Goal: Information Seeking & Learning: Find specific fact

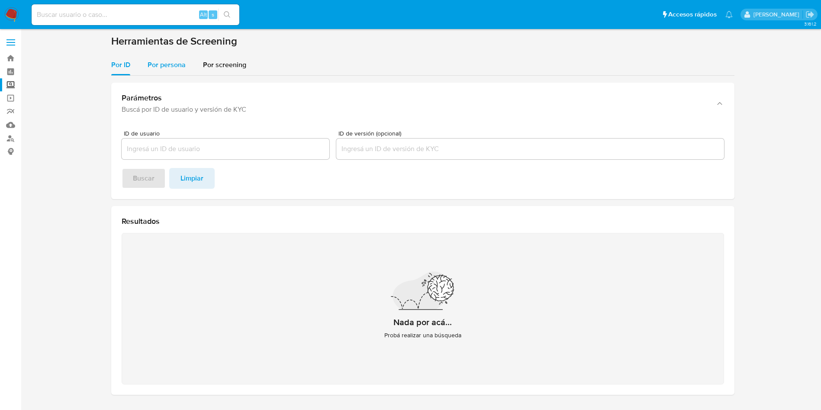
click at [172, 58] on div "Por persona" at bounding box center [167, 65] width 38 height 21
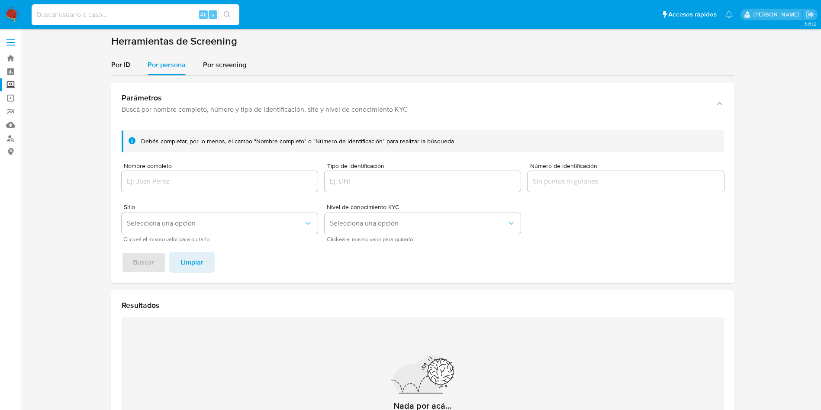
click at [117, 10] on input at bounding box center [136, 14] width 208 height 11
click at [16, 18] on img at bounding box center [11, 14] width 15 height 15
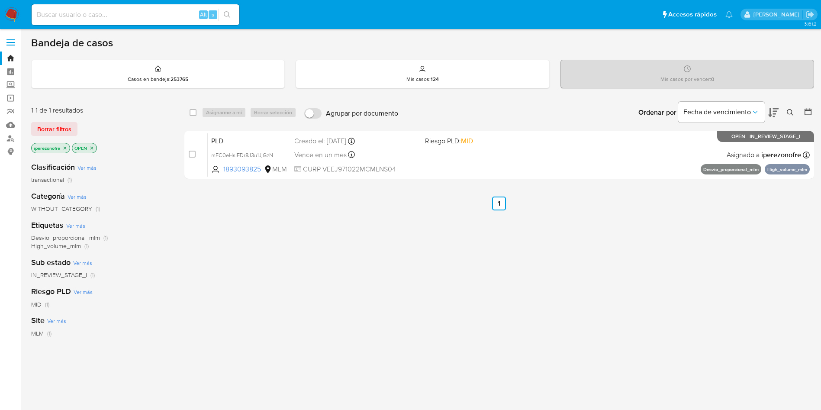
click at [786, 110] on button at bounding box center [791, 112] width 14 height 10
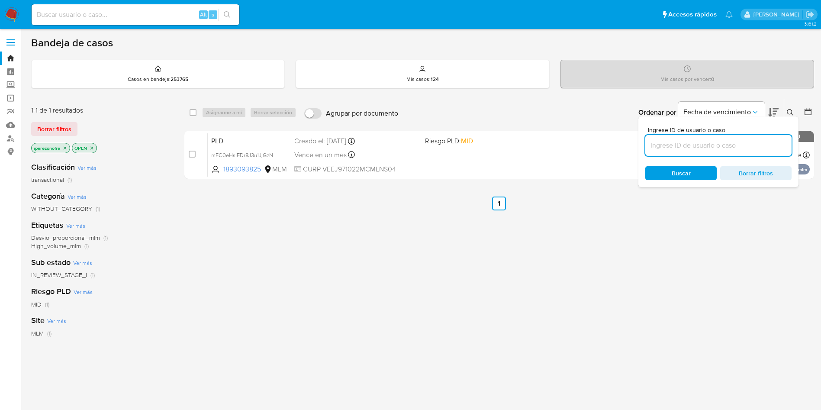
click at [693, 146] on input at bounding box center [718, 145] width 146 height 11
type input "1998316911"
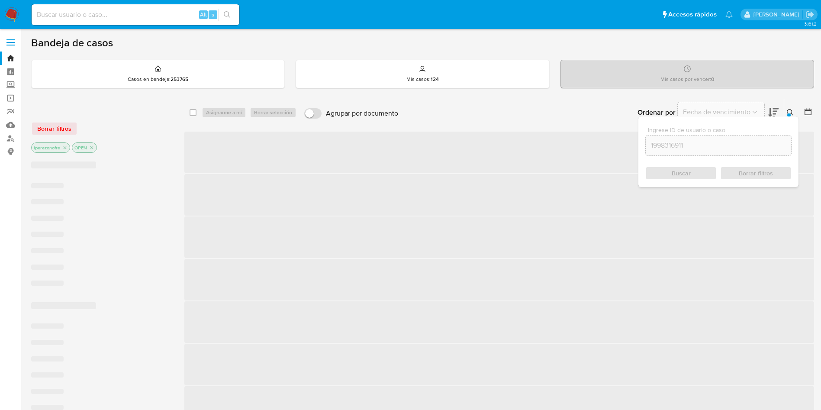
click at [684, 181] on div "Ingrese ID de usuario o caso 1998316911 Buscar Borrar filtros" at bounding box center [719, 151] width 160 height 71
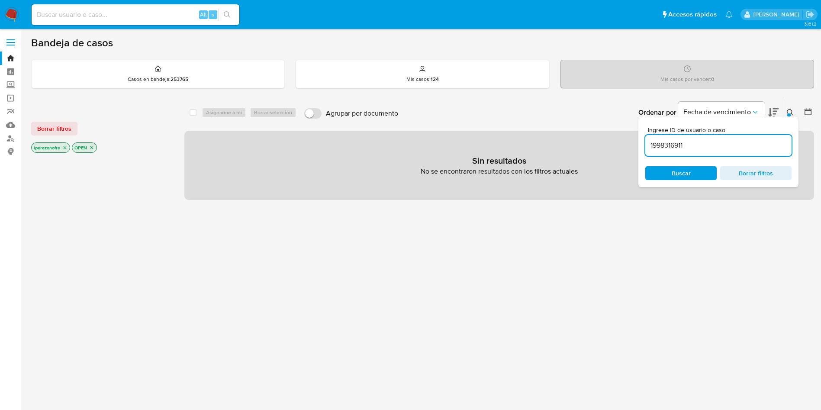
click at [682, 170] on span "Buscar" at bounding box center [681, 173] width 19 height 14
click at [65, 148] on icon "close-filter" at bounding box center [64, 147] width 5 height 5
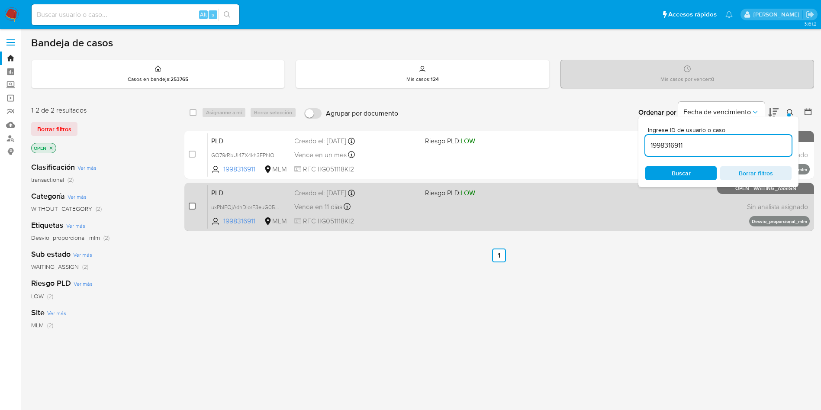
click at [190, 204] on input "checkbox" at bounding box center [192, 206] width 7 height 7
checkbox input "true"
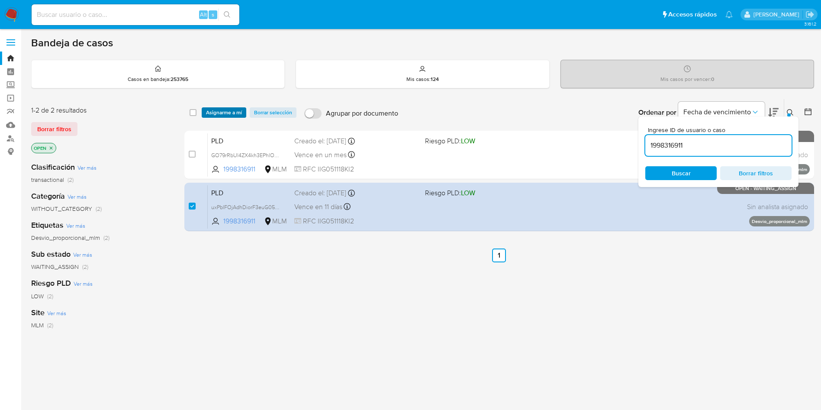
click at [226, 108] on span "Asignarme a mí" at bounding box center [224, 112] width 36 height 9
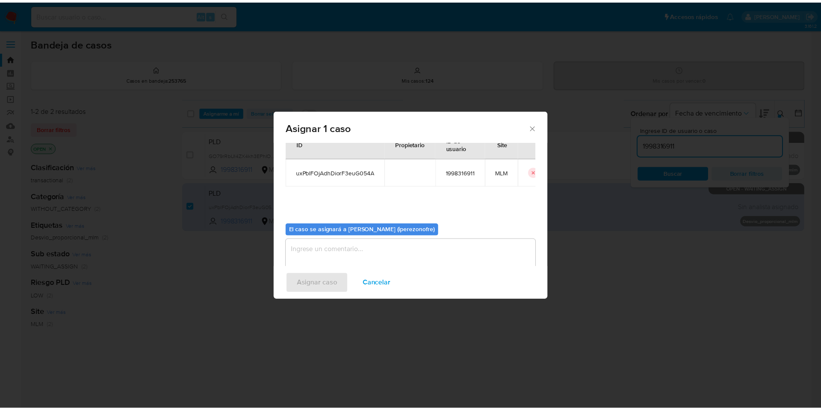
scroll to position [45, 0]
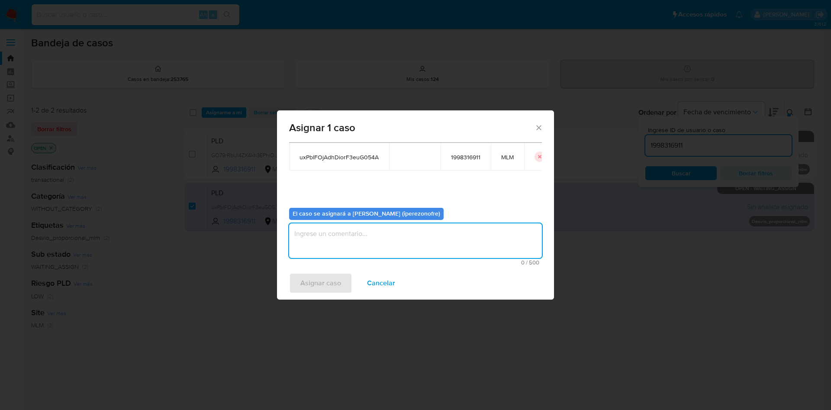
click at [448, 245] on textarea "assign-modal" at bounding box center [415, 240] width 253 height 35
type textarea "IPO"
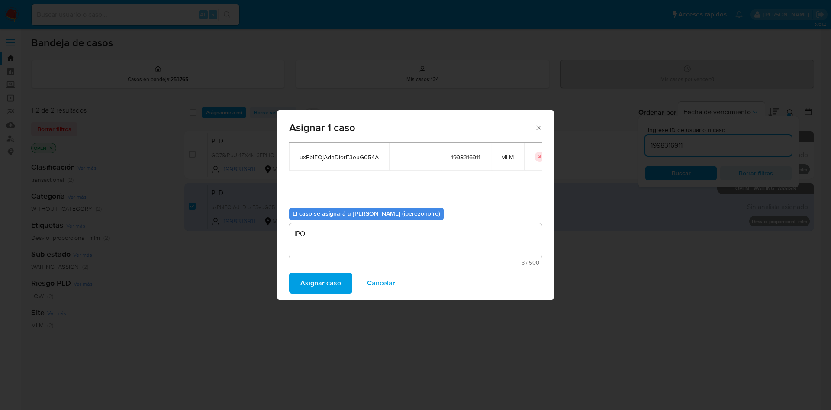
click at [340, 287] on span "Asignar caso" at bounding box center [320, 283] width 41 height 19
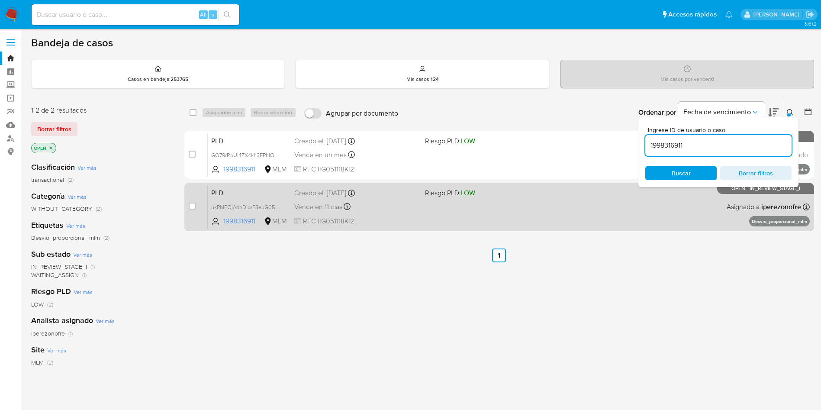
click at [390, 211] on div "Vence en 11 días Vence el 11/10/2025 02:04:24" at bounding box center [356, 207] width 124 height 12
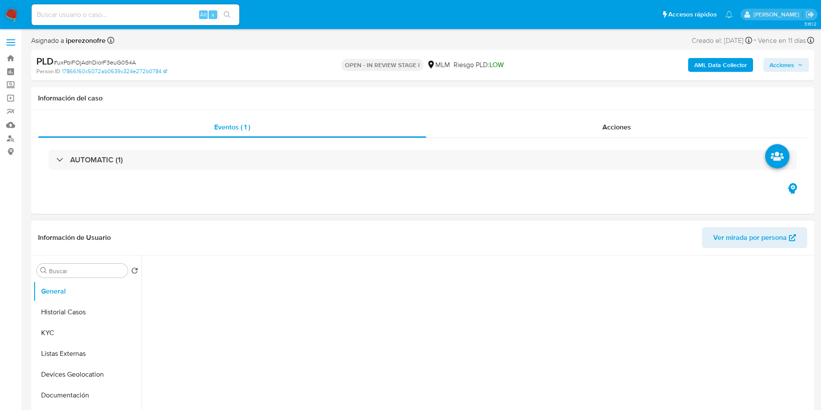
select select "10"
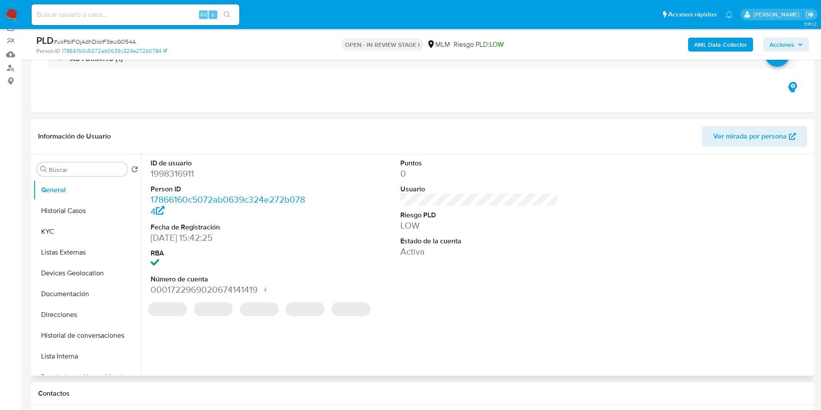
scroll to position [195, 0]
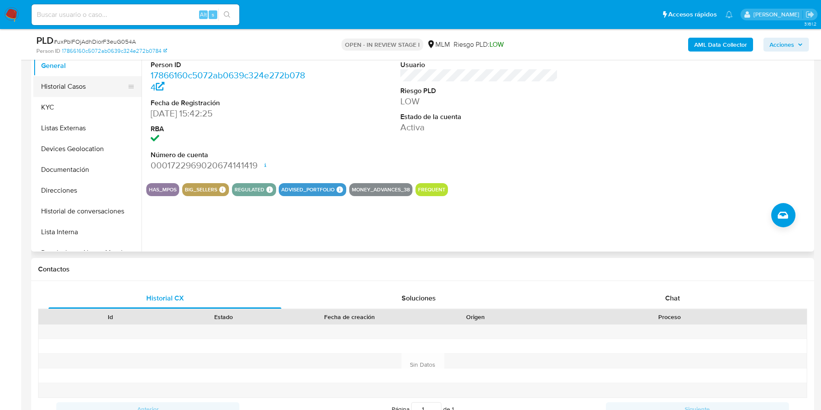
click at [75, 81] on button "Historial Casos" at bounding box center [83, 86] width 101 height 21
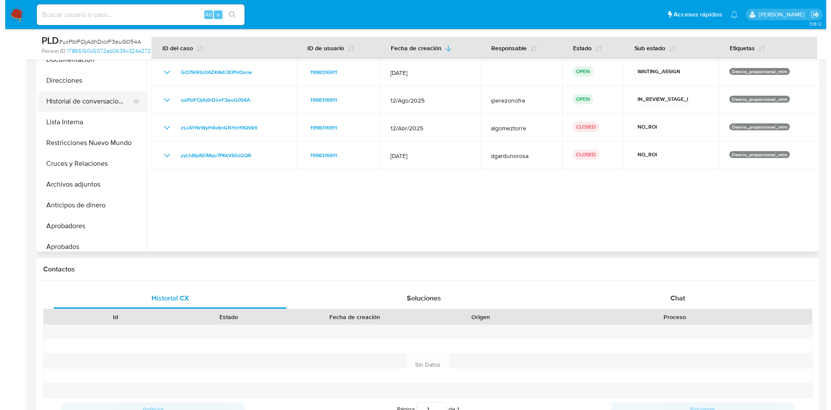
scroll to position [130, 0]
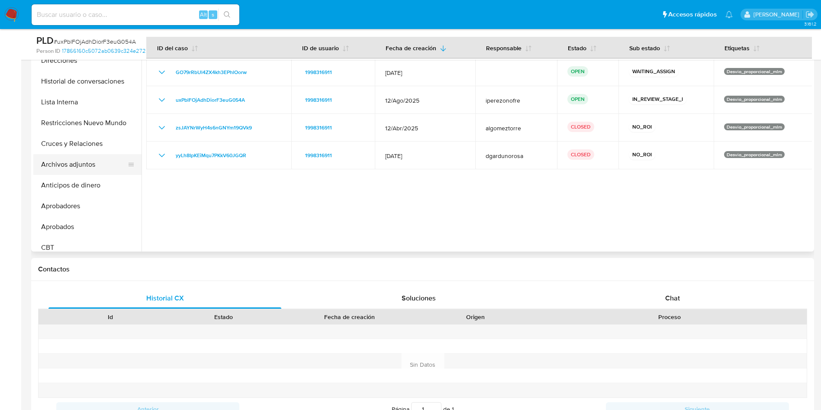
click at [89, 167] on button "Archivos adjuntos" at bounding box center [83, 164] width 101 height 21
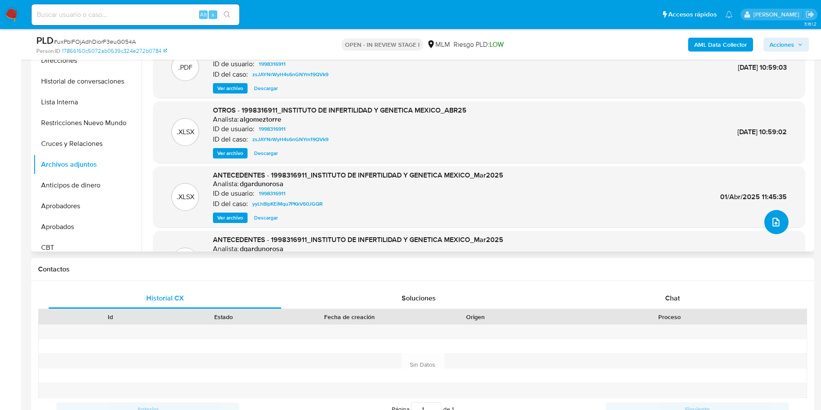
click at [771, 223] on icon "upload-file" at bounding box center [776, 222] width 10 height 10
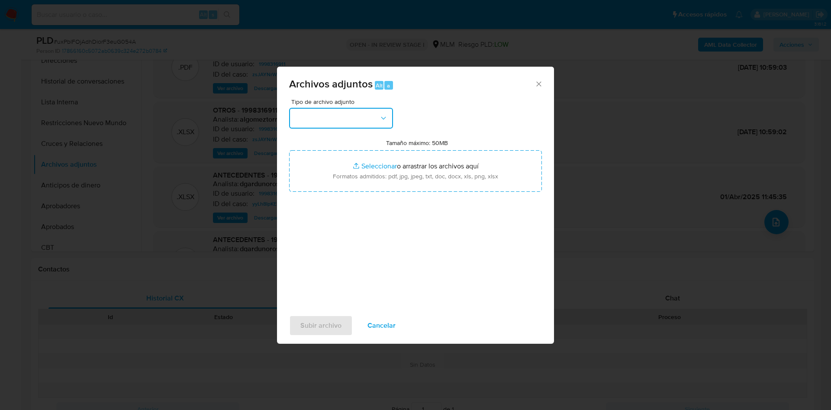
click at [349, 116] on button "button" at bounding box center [341, 118] width 104 height 21
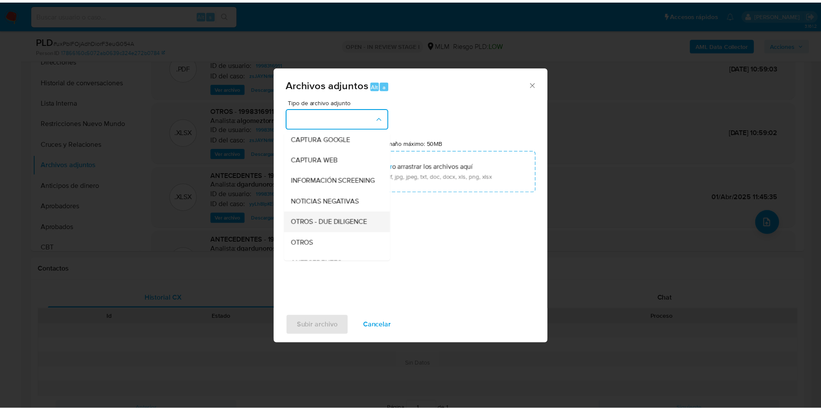
scroll to position [65, 0]
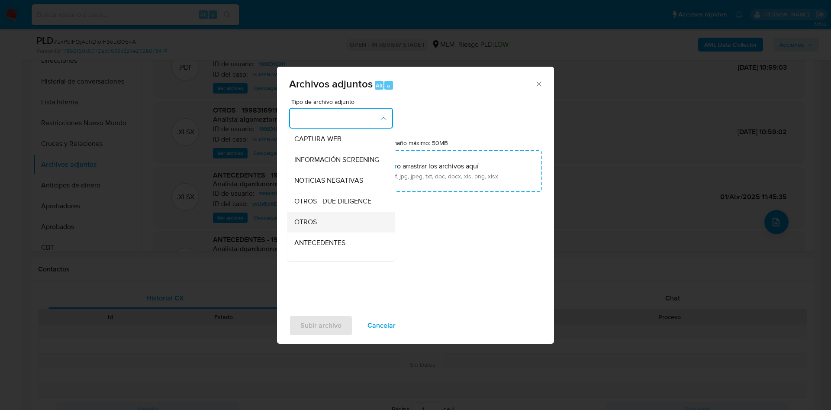
click at [325, 228] on div "OTROS" at bounding box center [338, 222] width 88 height 21
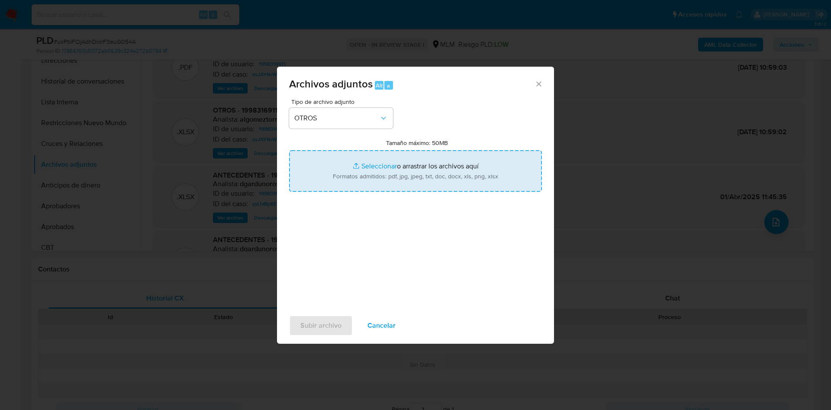
click at [461, 177] on input "Tamaño máximo: 50MB Seleccionar archivos" at bounding box center [415, 171] width 253 height 42
type input "C:\fakepath\1998316911_INSTITUTO DE INFERTILIDAD Y GENETICA MEXICO_AGO2025.pdf"
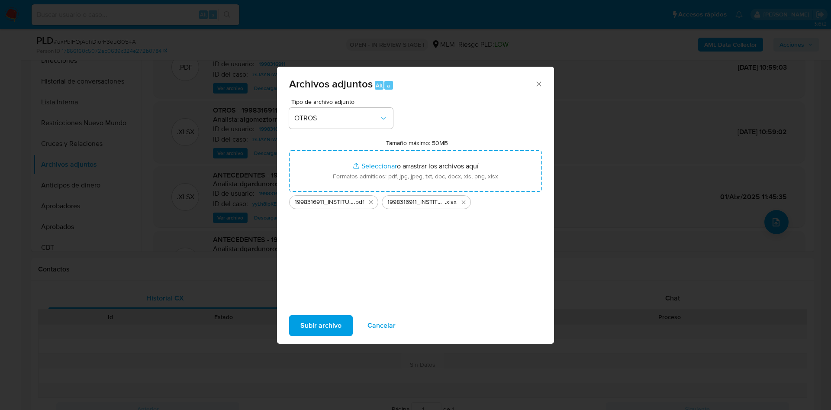
click at [303, 320] on span "Subir archivo" at bounding box center [320, 325] width 41 height 19
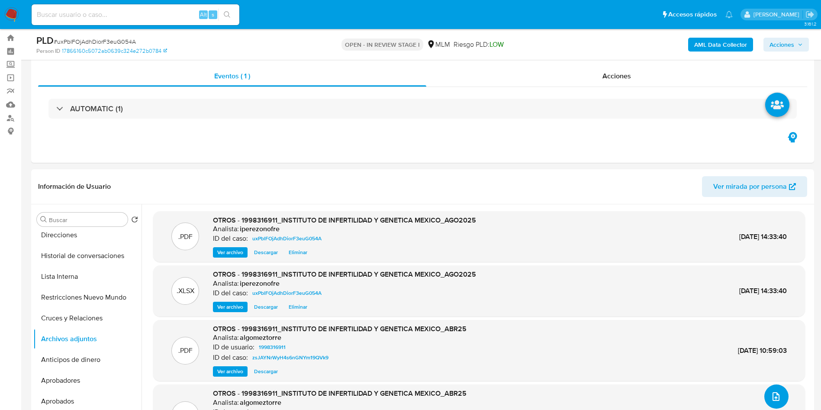
scroll to position [0, 0]
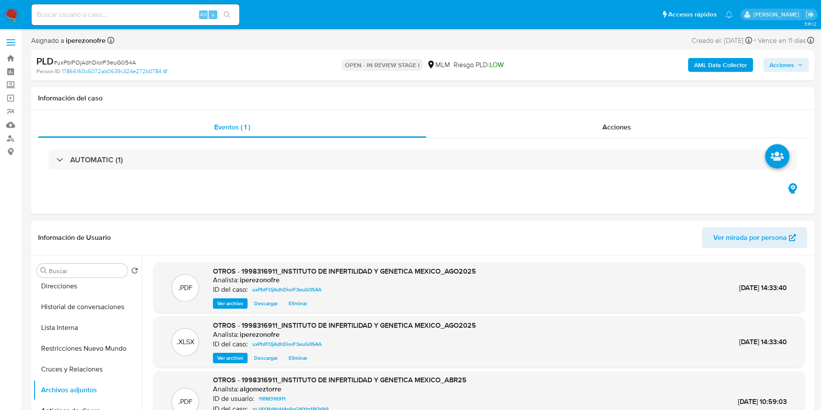
click at [787, 61] on span "Acciones" at bounding box center [782, 65] width 25 height 14
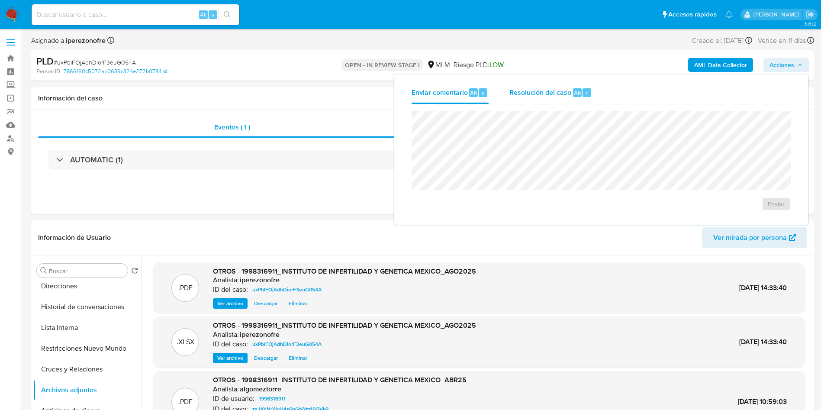
click at [549, 88] on span "Resolución del caso" at bounding box center [541, 92] width 62 height 10
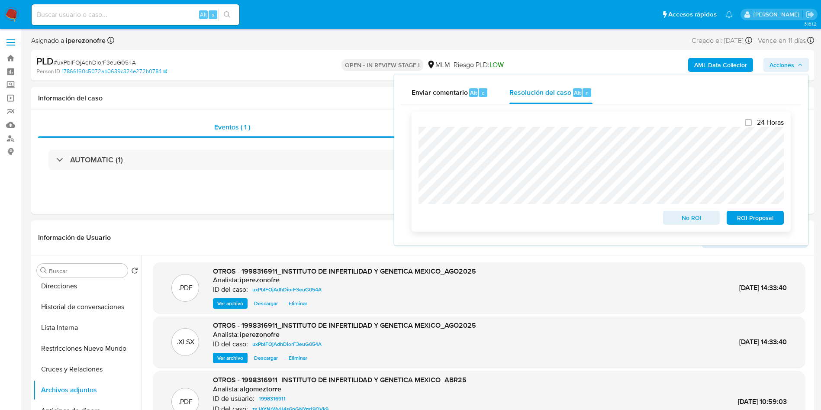
click at [700, 219] on span "No ROI" at bounding box center [691, 218] width 45 height 12
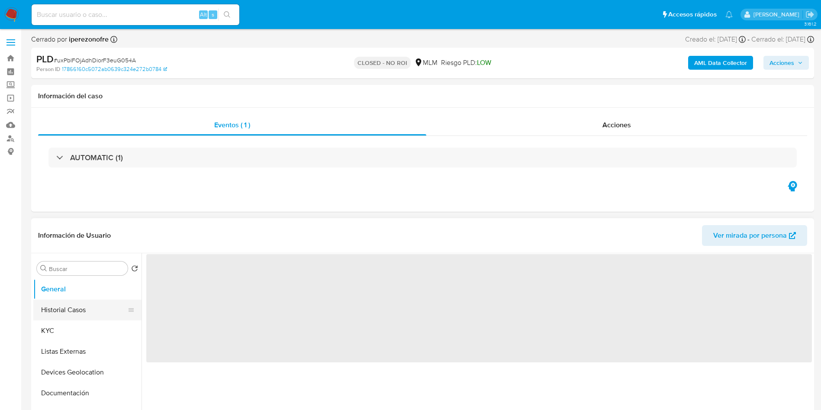
select select "10"
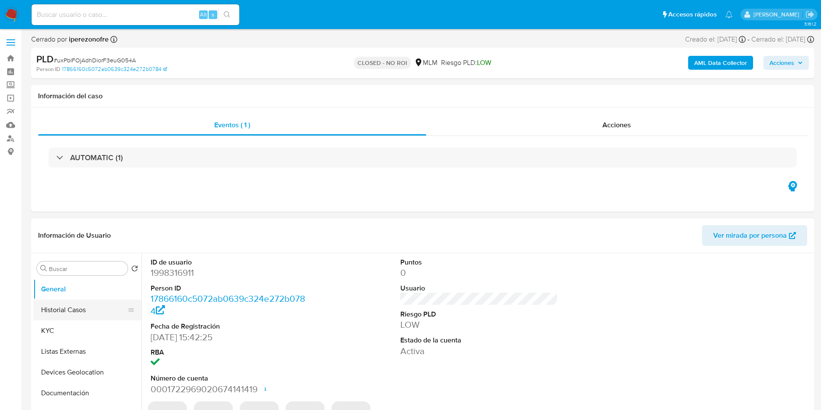
click at [74, 311] on button "Historial Casos" at bounding box center [83, 310] width 101 height 21
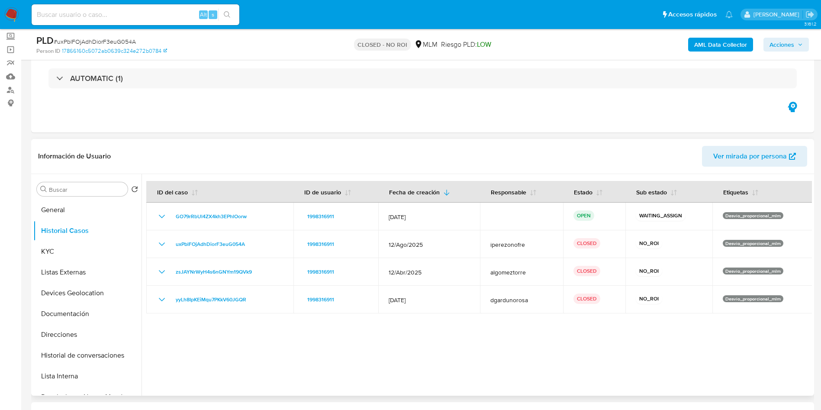
scroll to position [130, 0]
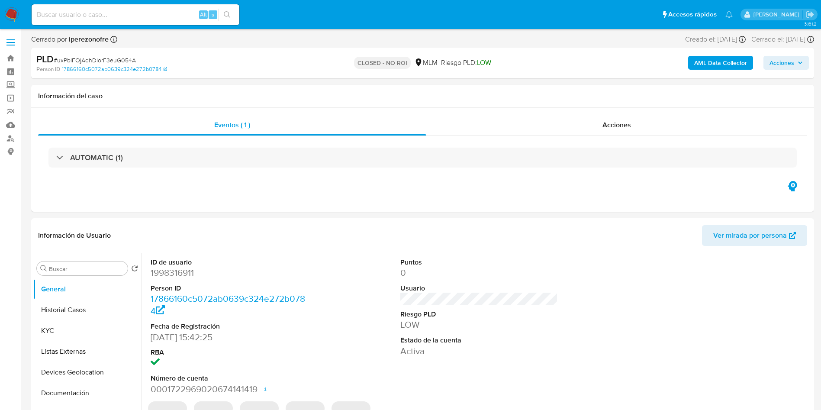
select select "10"
click at [82, 19] on input at bounding box center [136, 14] width 208 height 11
paste input "802120592"
type input "802120592"
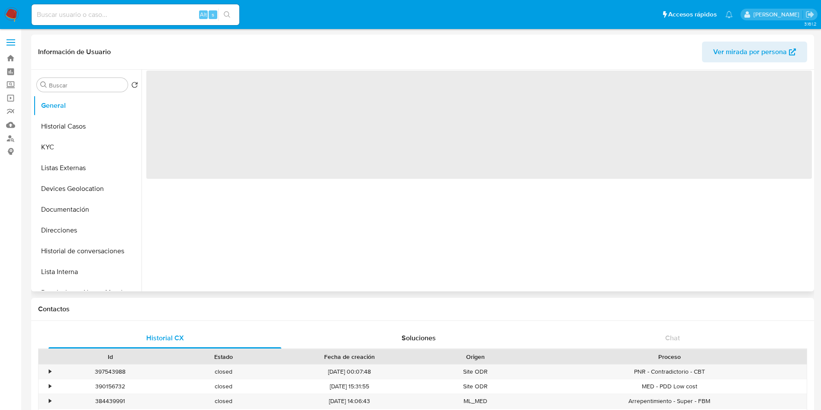
select select "10"
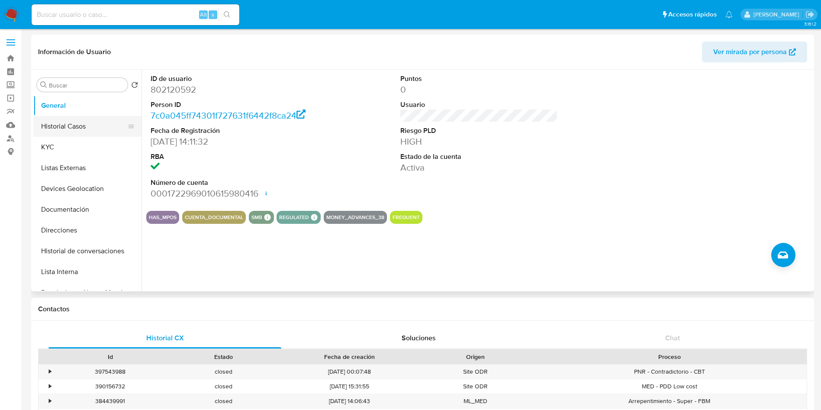
click at [87, 129] on button "Historial Casos" at bounding box center [83, 126] width 101 height 21
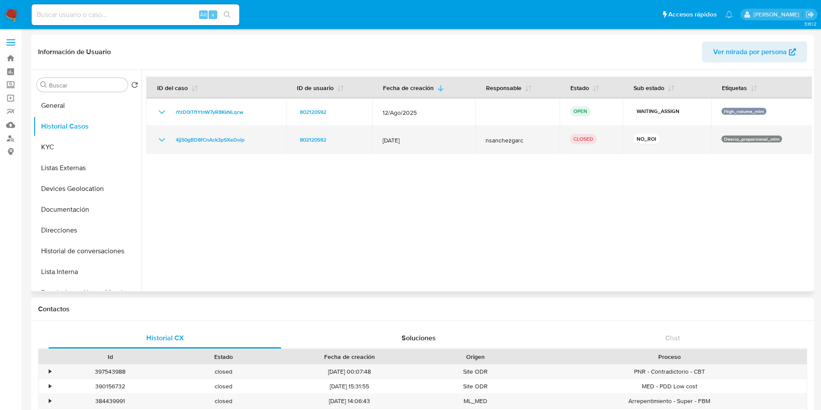
drag, startPoint x: 400, startPoint y: 139, endPoint x: 414, endPoint y: 140, distance: 13.9
click at [414, 140] on td "[DATE]" at bounding box center [423, 140] width 103 height 28
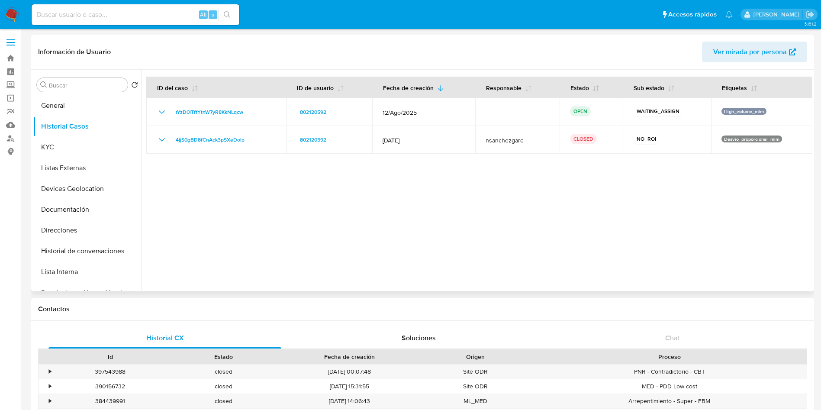
drag, startPoint x: 488, startPoint y: 179, endPoint x: 413, endPoint y: 165, distance: 76.6
click at [488, 179] on div at bounding box center [477, 181] width 671 height 222
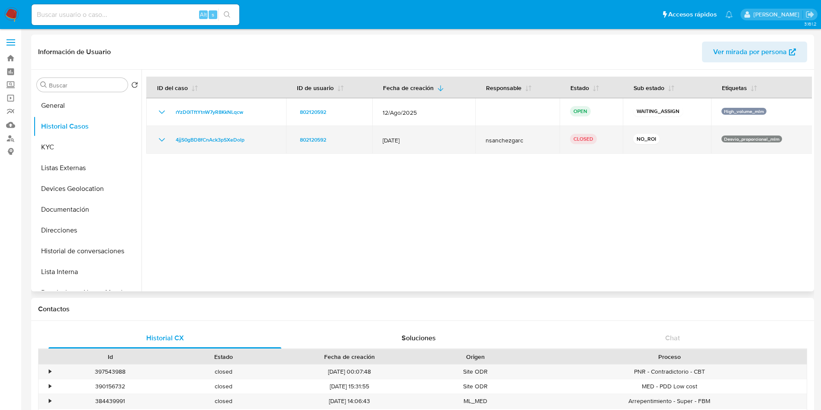
click at [160, 138] on icon "Mostrar/Ocultar" at bounding box center [162, 140] width 10 height 10
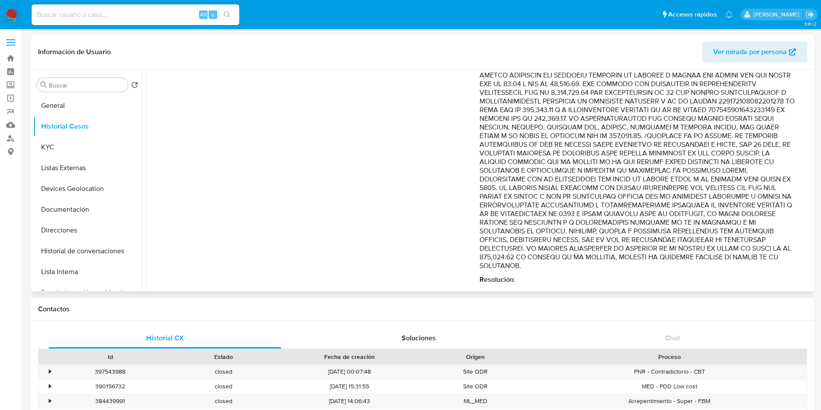
scroll to position [324, 0]
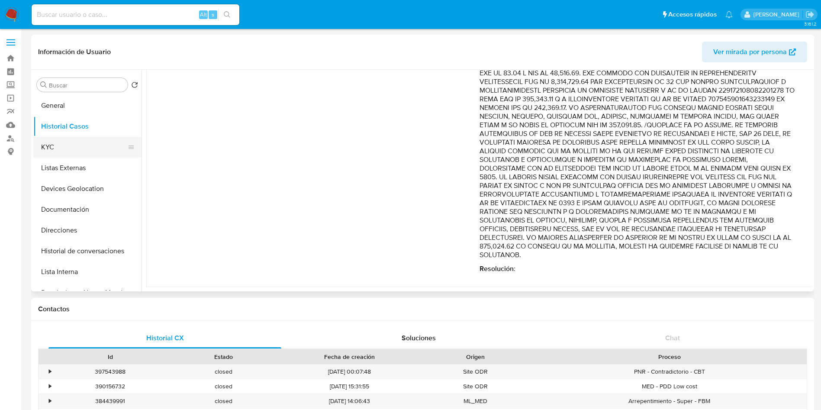
click at [83, 148] on button "KYC" at bounding box center [83, 147] width 101 height 21
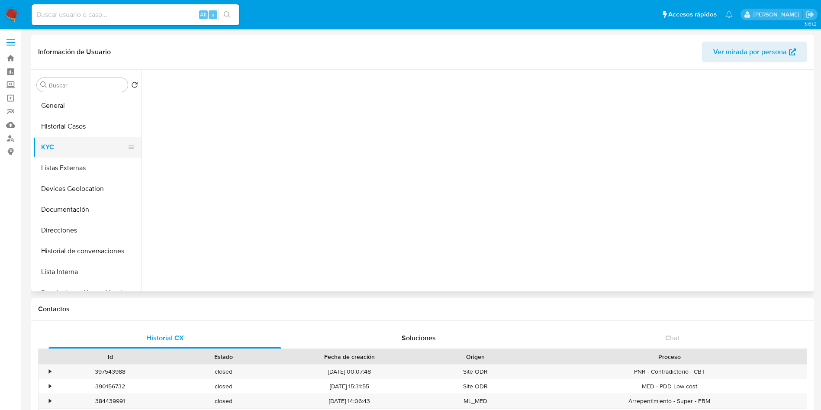
scroll to position [0, 0]
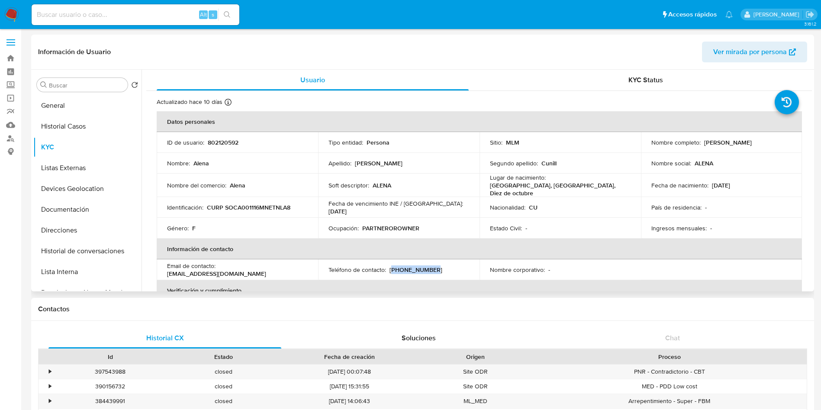
drag, startPoint x: 391, startPoint y: 268, endPoint x: 429, endPoint y: 268, distance: 37.2
click at [429, 268] on div "Teléfono de contacto : [PHONE_NUMBER]" at bounding box center [399, 270] width 141 height 8
copy p "998) 4747101"
drag, startPoint x: 294, startPoint y: 269, endPoint x: 219, endPoint y: 271, distance: 74.9
click at [219, 271] on td "Email de contacto : [EMAIL_ADDRESS][DOMAIN_NAME]" at bounding box center [237, 269] width 161 height 21
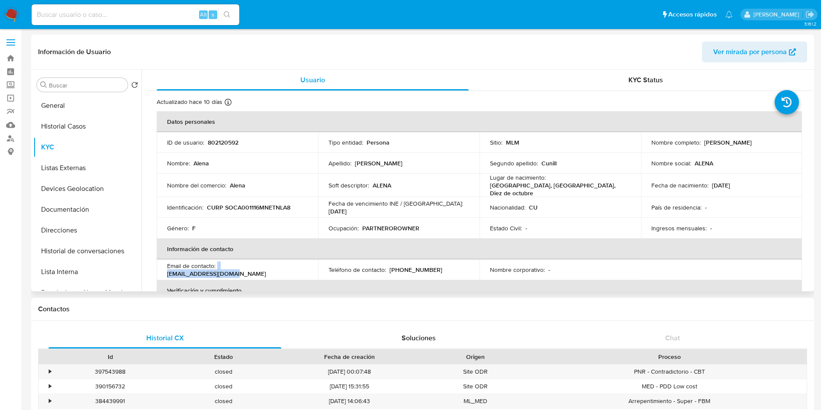
drag, startPoint x: 217, startPoint y: 269, endPoint x: 294, endPoint y: 268, distance: 77.1
click at [294, 268] on div "Email de contacto : [EMAIL_ADDRESS][DOMAIN_NAME]" at bounding box center [237, 270] width 141 height 16
copy div "[EMAIL_ADDRESS][DOMAIN_NAME]"
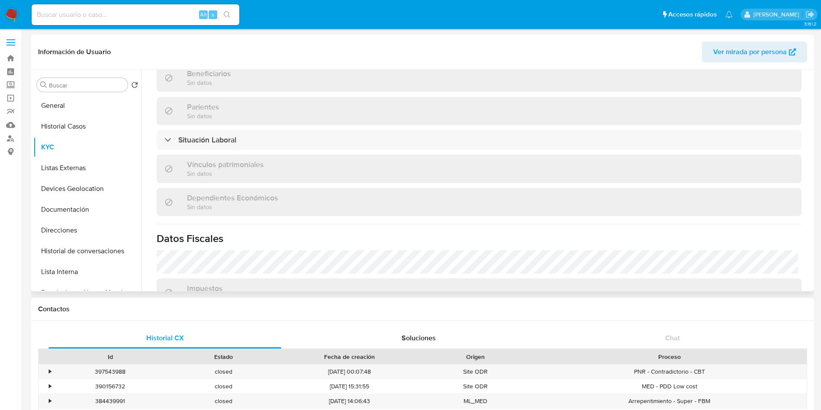
scroll to position [406, 0]
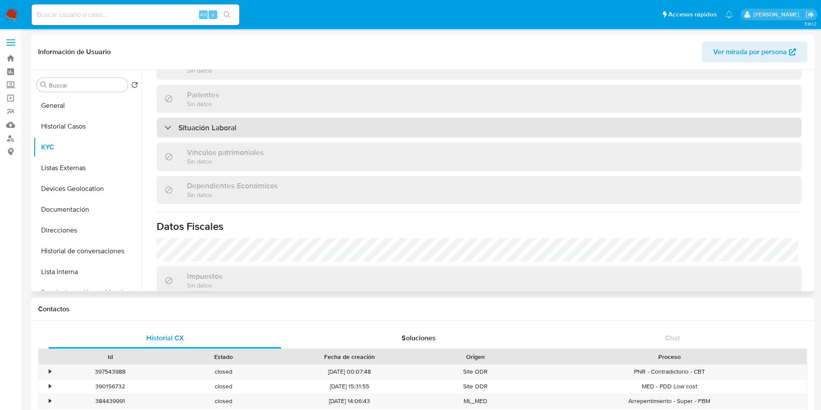
click at [357, 131] on div "Situación Laboral" at bounding box center [479, 128] width 645 height 20
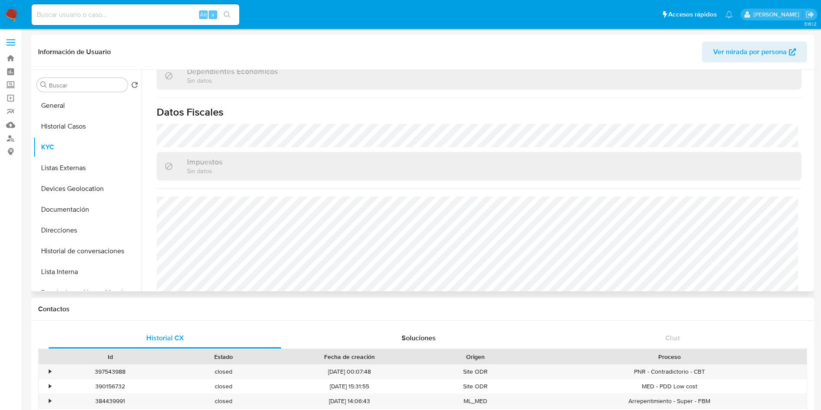
scroll to position [653, 0]
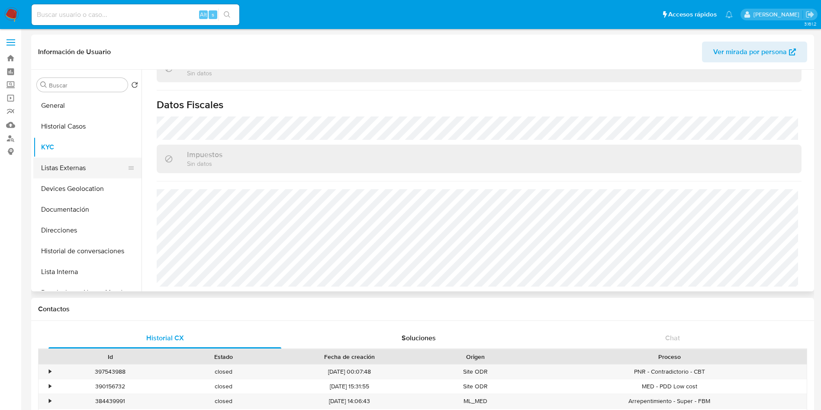
click at [55, 166] on button "Listas Externas" at bounding box center [83, 168] width 101 height 21
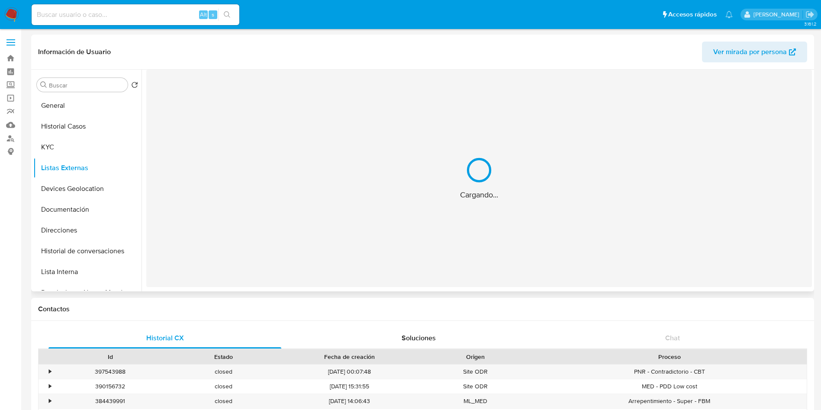
scroll to position [0, 0]
click at [65, 190] on button "Devices Geolocation" at bounding box center [83, 188] width 101 height 21
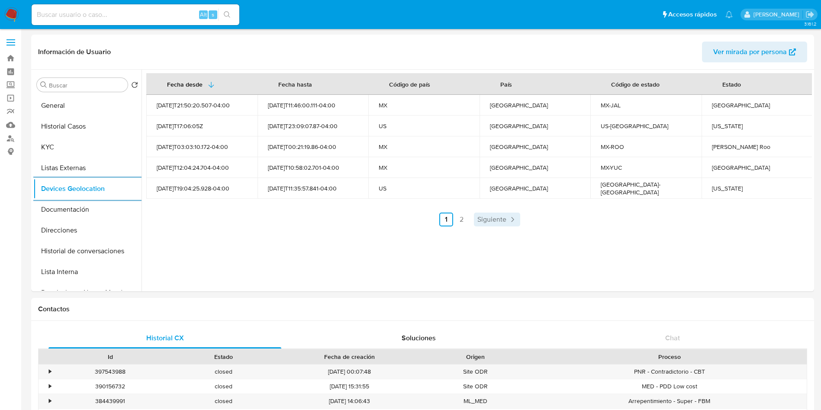
click at [493, 213] on link "Siguiente" at bounding box center [497, 220] width 46 height 14
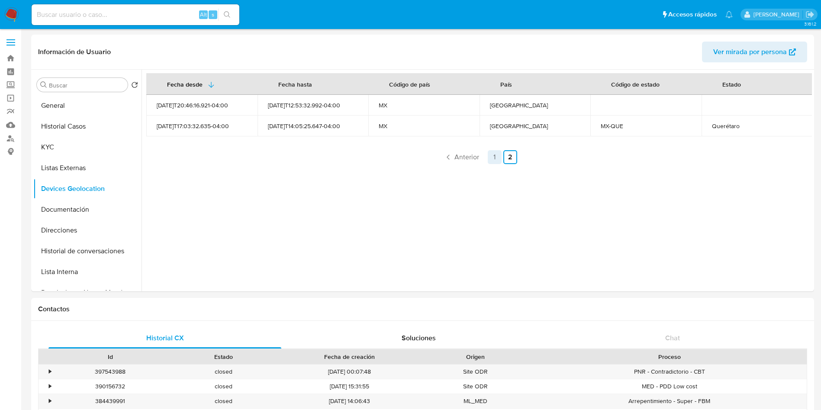
click at [494, 155] on link "1" at bounding box center [495, 157] width 14 height 14
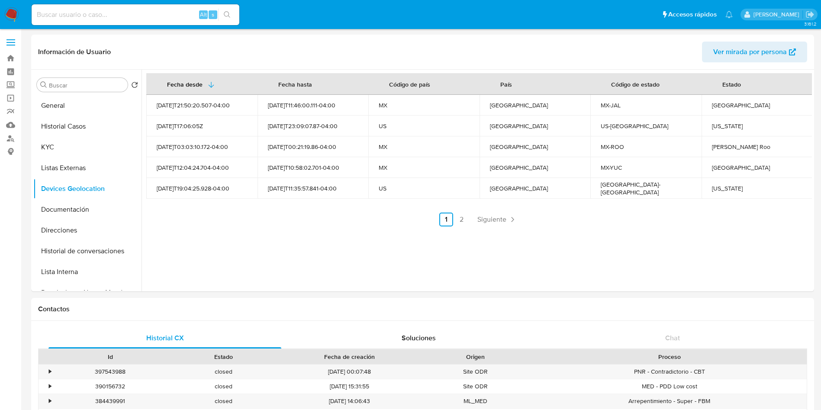
click at [718, 108] on div "[GEOGRAPHIC_DATA]" at bounding box center [757, 105] width 90 height 8
copy div "[GEOGRAPHIC_DATA]"
drag, startPoint x: 710, startPoint y: 144, endPoint x: 742, endPoint y: 144, distance: 32.5
click at [742, 144] on div "[PERSON_NAME] Roo" at bounding box center [757, 147] width 90 height 8
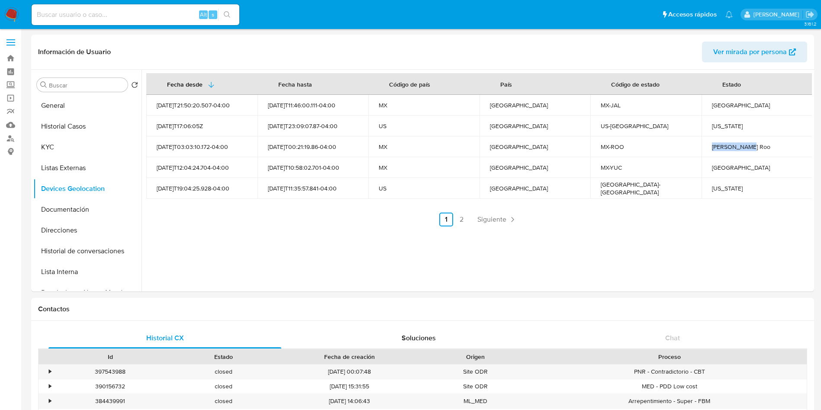
copy div "[PERSON_NAME] Roo"
click at [720, 127] on div "[US_STATE]" at bounding box center [757, 126] width 90 height 8
copy div "[US_STATE]"
click at [718, 187] on div "[US_STATE]" at bounding box center [757, 188] width 90 height 8
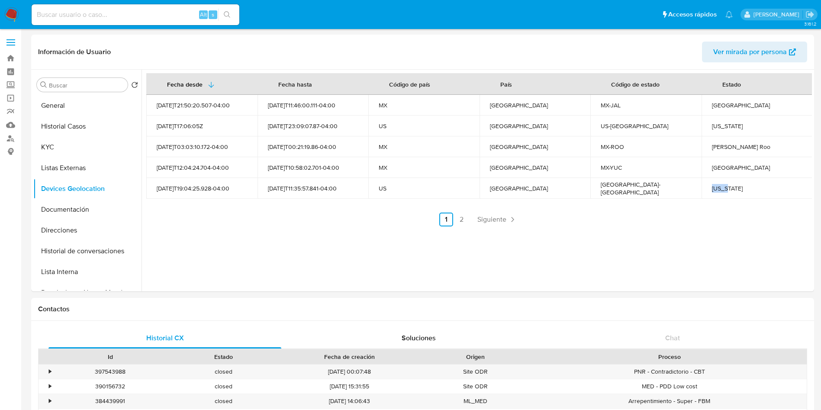
click at [718, 187] on div "[US_STATE]" at bounding box center [757, 188] width 90 height 8
copy div "[US_STATE]"
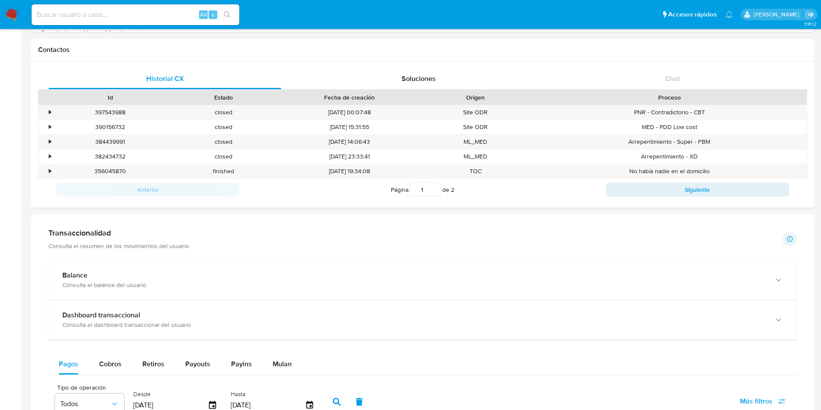
scroll to position [260, 0]
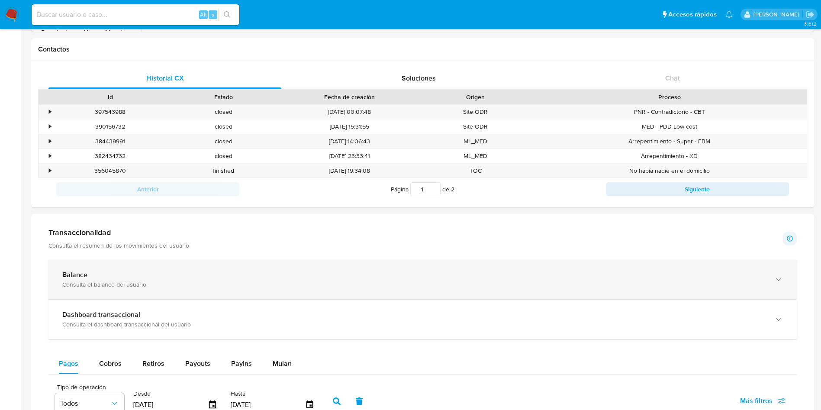
click at [229, 265] on div "Balance Consulta el balance del usuario" at bounding box center [422, 279] width 749 height 39
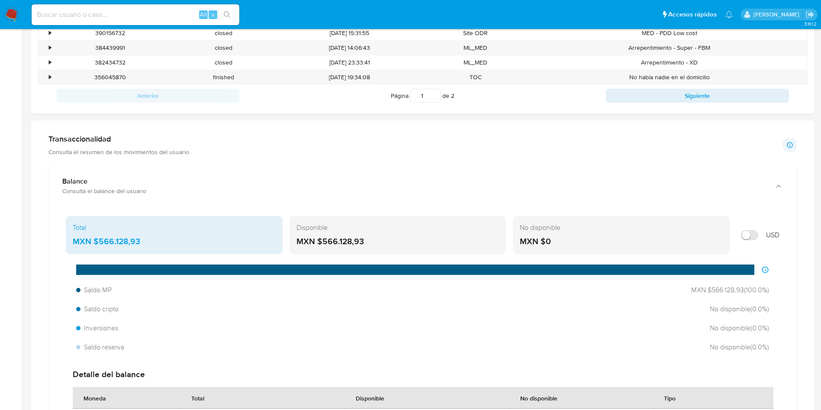
scroll to position [390, 0]
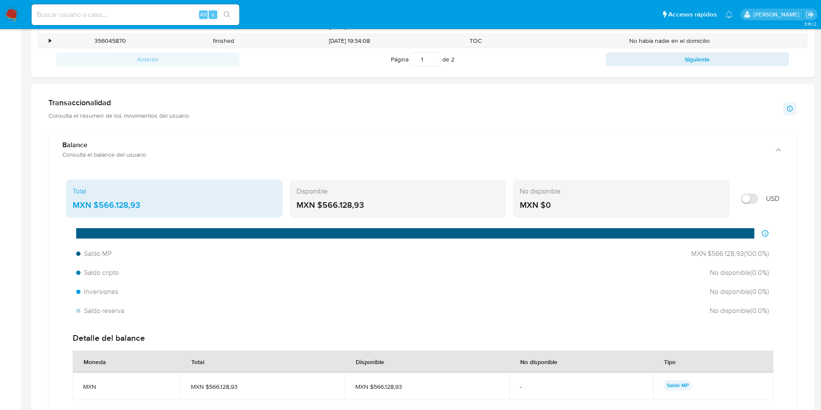
drag, startPoint x: 145, startPoint y: 204, endPoint x: 100, endPoint y: 206, distance: 44.6
click at [100, 206] on div "MXN $566.128,93" at bounding box center [174, 205] width 203 height 11
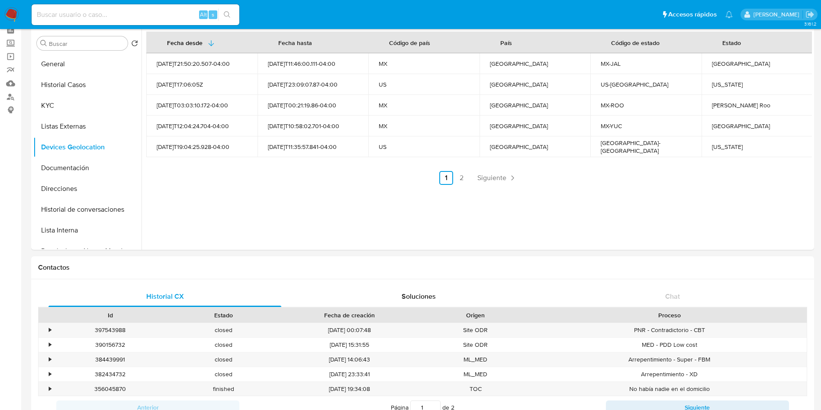
scroll to position [0, 0]
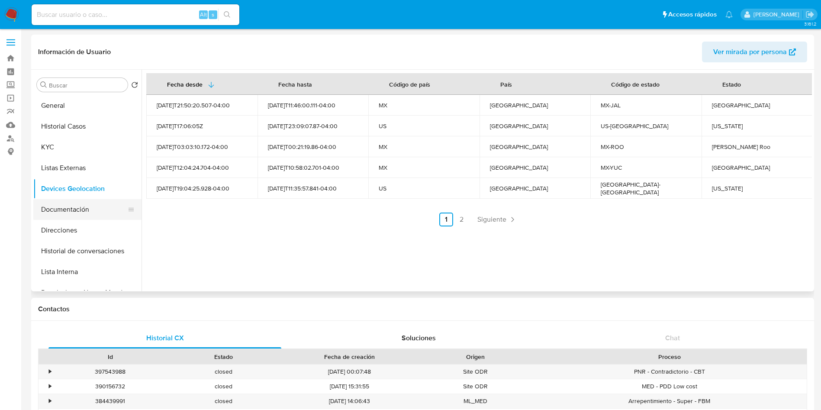
click at [61, 211] on button "Documentación" at bounding box center [83, 209] width 101 height 21
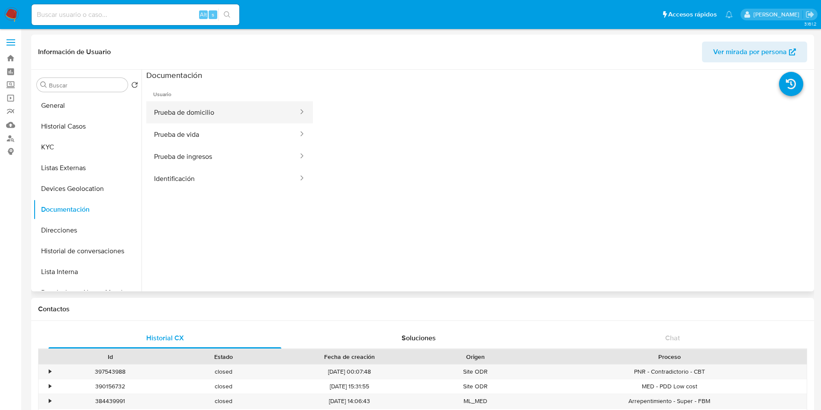
click at [214, 115] on button "Prueba de domicilio" at bounding box center [222, 112] width 153 height 22
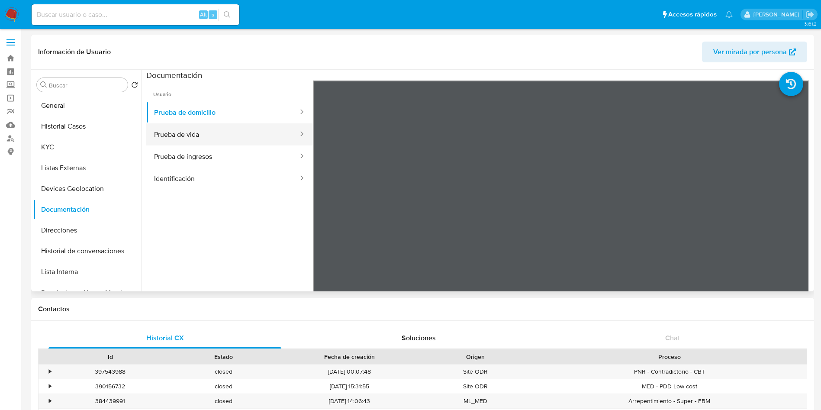
click at [211, 129] on button "Prueba de vida" at bounding box center [222, 134] width 153 height 22
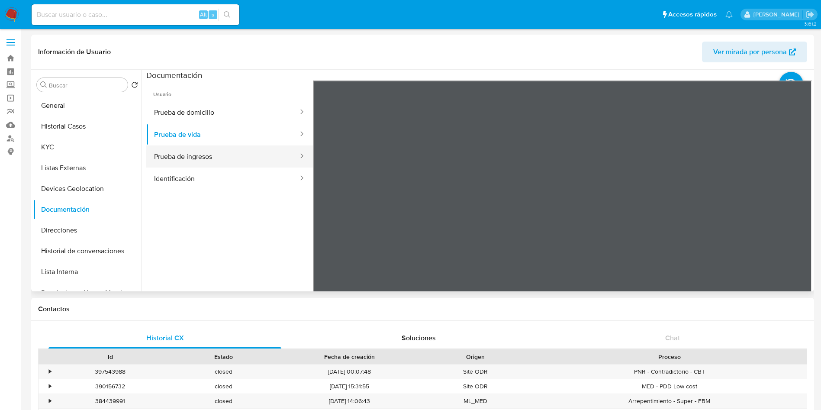
click at [227, 160] on button "Prueba de ingresos" at bounding box center [222, 156] width 153 height 22
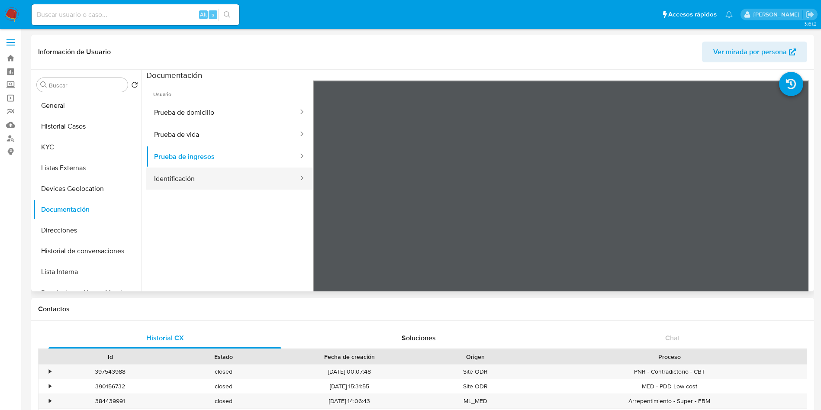
click at [210, 183] on button "Identificación" at bounding box center [222, 179] width 153 height 22
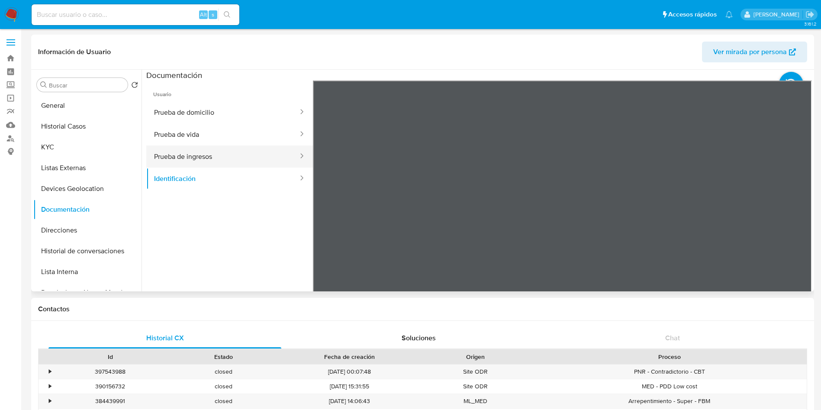
click at [217, 150] on button "Prueba de ingresos" at bounding box center [222, 156] width 153 height 22
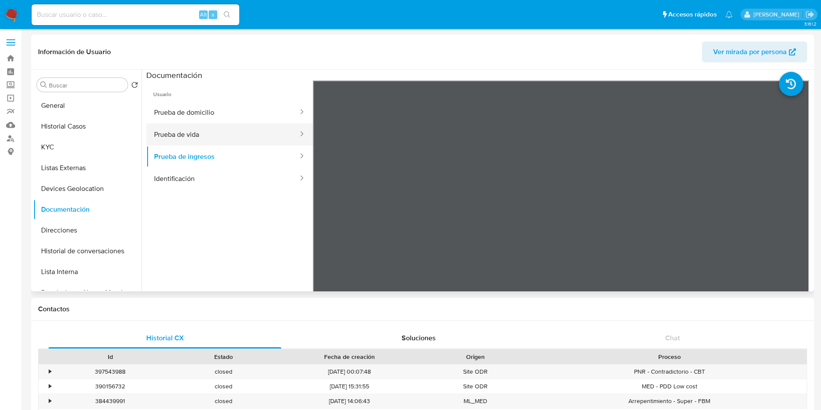
click at [222, 137] on button "Prueba de vida" at bounding box center [222, 134] width 153 height 22
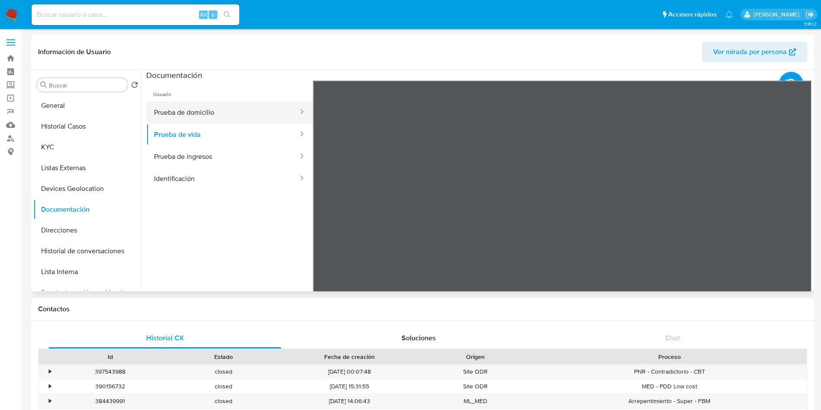
click at [219, 103] on button "Prueba de domicilio" at bounding box center [222, 112] width 153 height 22
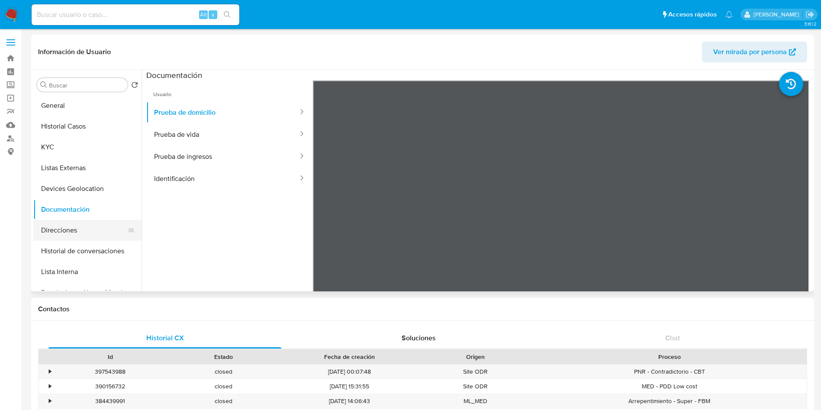
click at [49, 229] on button "Direcciones" at bounding box center [83, 230] width 101 height 21
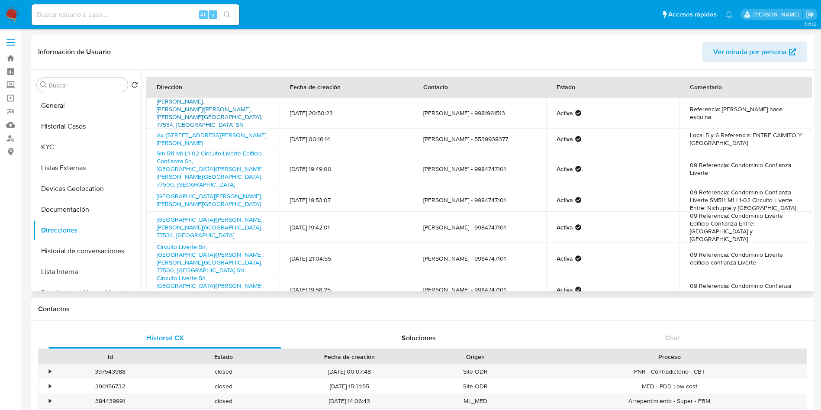
click at [233, 106] on link "[PERSON_NAME], [PERSON_NAME]/[PERSON_NAME], [PERSON_NAME][GEOGRAPHIC_DATA], 775…" at bounding box center [209, 113] width 105 height 32
click at [71, 149] on button "KYC" at bounding box center [83, 147] width 101 height 21
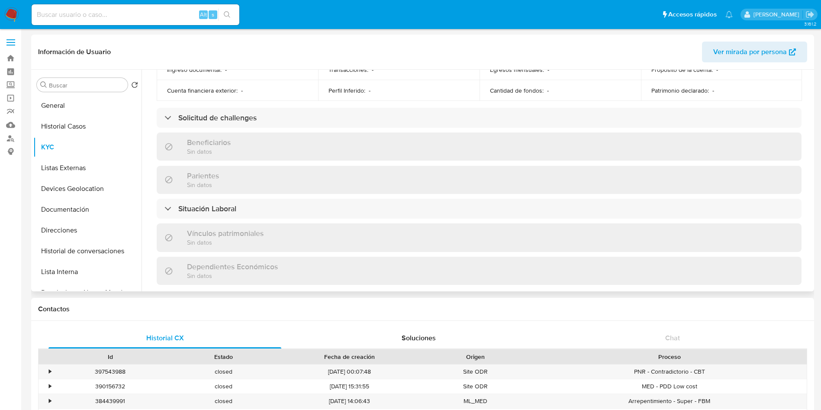
scroll to position [527, 0]
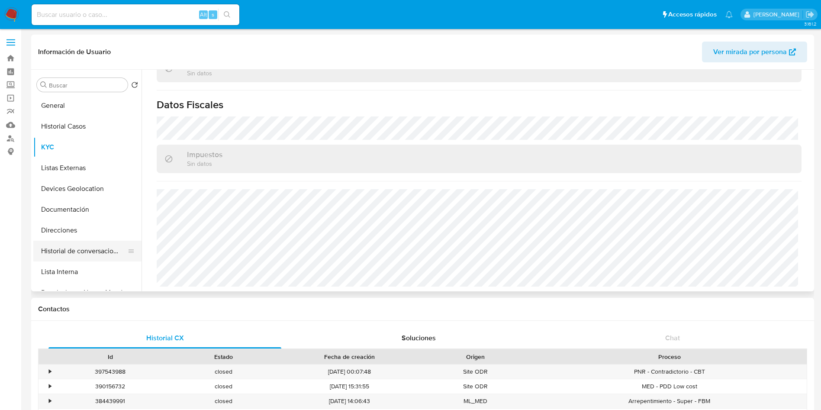
click at [80, 256] on button "Historial de conversaciones" at bounding box center [83, 251] width 101 height 21
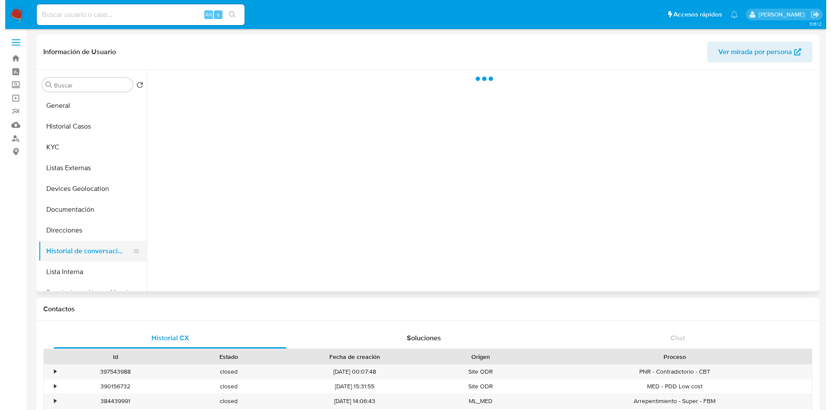
scroll to position [0, 0]
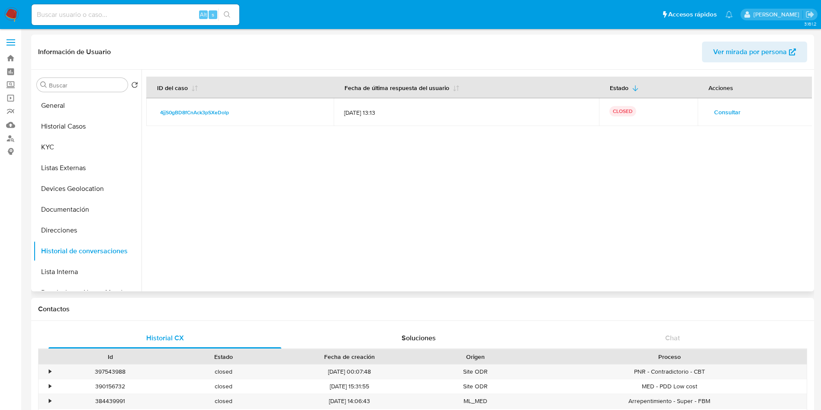
click at [536, 129] on div at bounding box center [477, 181] width 671 height 222
drag, startPoint x: 338, startPoint y: 113, endPoint x: 374, endPoint y: 114, distance: 35.5
click at [374, 114] on td "[DATE] 13:13" at bounding box center [466, 112] width 265 height 28
click at [374, 114] on span "[DATE] 13:13" at bounding box center [466, 113] width 245 height 8
drag, startPoint x: 342, startPoint y: 108, endPoint x: 384, endPoint y: 121, distance: 44.8
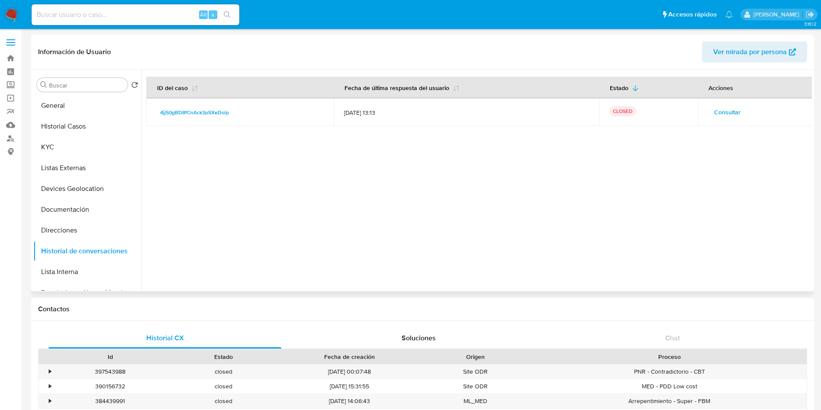
click at [382, 119] on td "[DATE] 13:13" at bounding box center [466, 112] width 265 height 28
click at [608, 224] on div at bounding box center [477, 181] width 671 height 222
click at [728, 113] on span "Consultar" at bounding box center [727, 112] width 26 height 12
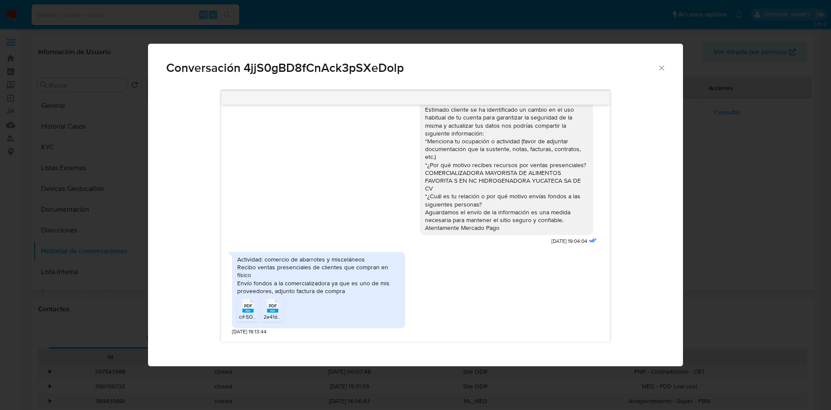
scroll to position [60, 0]
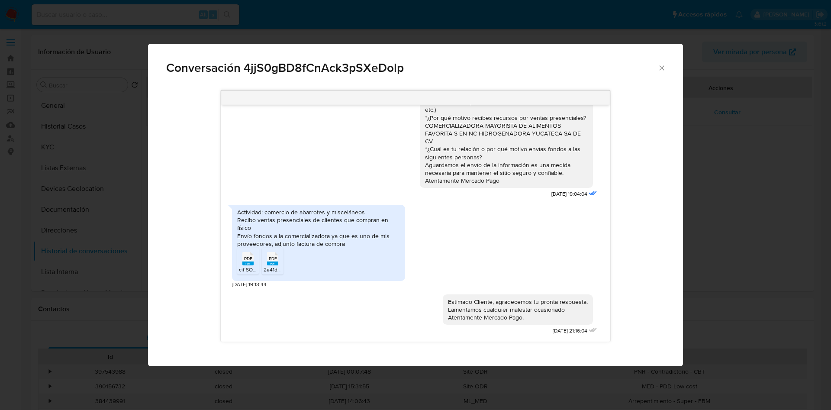
click at [245, 260] on span "PDF" at bounding box center [248, 259] width 8 height 6
click at [278, 270] on span "2e41d8fe-32c4-47f8-bdf9-e58796ca0109.pdf" at bounding box center [315, 269] width 103 height 7
click at [407, 190] on div "Estimado cliente se ha identificado un cambio en el uso habitual de tu cuenta p…" at bounding box center [415, 125] width 367 height 152
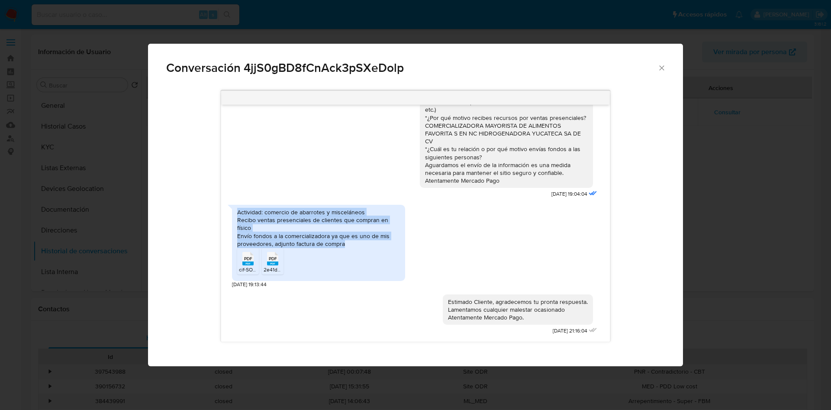
drag, startPoint x: 237, startPoint y: 214, endPoint x: 356, endPoint y: 246, distance: 123.2
click at [356, 246] on div "Actividad: comercio de abarrotes y misceláneos Recibo ventas presenciales de cl…" at bounding box center [318, 227] width 163 height 39
copy div "Actividad: comercio de abarrotes y misceláneos Recibo ventas presenciales de cl…"
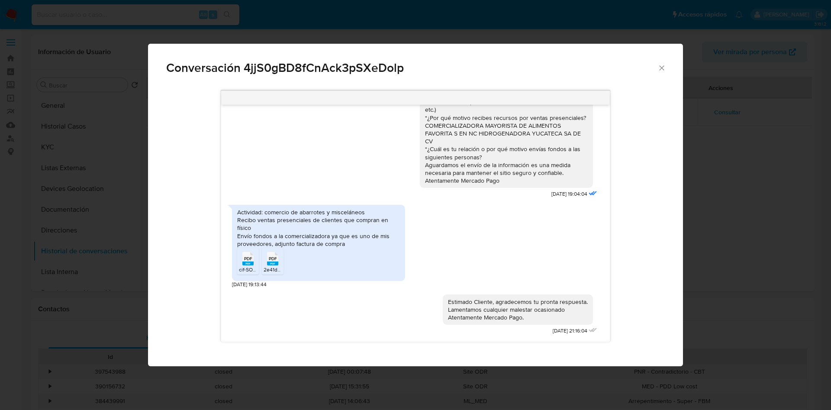
click at [503, 158] on div "Estimado cliente se ha identificado un cambio en el uso habitual de tu cuenta p…" at bounding box center [506, 121] width 163 height 126
drag, startPoint x: 416, startPoint y: 125, endPoint x: 426, endPoint y: 141, distance: 18.9
click at [426, 141] on div "Estimado cliente se ha identificado un cambio en el uso habitual de tu cuenta p…" at bounding box center [506, 121] width 163 height 126
copy div "COMERCIALIZADORA MAYORISTA DE ALIMENTOS FAVORITA S EN NC HIDROGENADORA YUCATECA…"
